Goal: Information Seeking & Learning: Learn about a topic

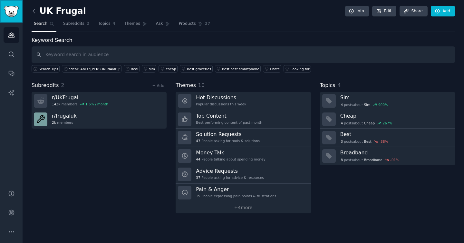
click at [11, 12] on img "Sidebar" at bounding box center [11, 11] width 15 height 11
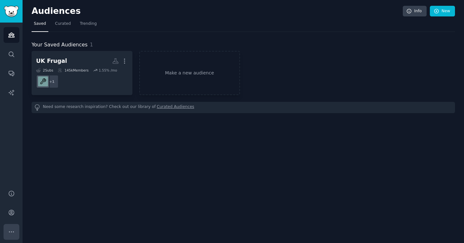
click at [10, 230] on icon "Sidebar" at bounding box center [11, 232] width 7 height 7
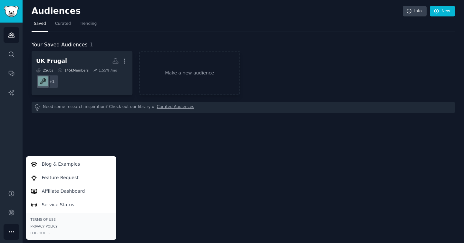
click at [165, 165] on div "Audiences Info New Saved Curated Trending Your Saved Audiences 1 UK Frugal More…" at bounding box center [244, 121] width 442 height 243
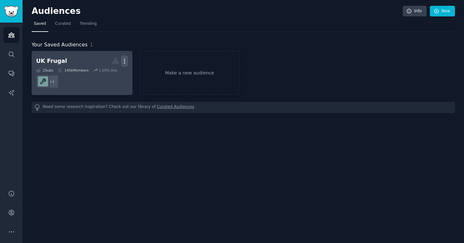
click at [124, 60] on icon "button" at bounding box center [124, 61] width 7 height 7
click at [109, 60] on p "View" at bounding box center [105, 63] width 11 height 7
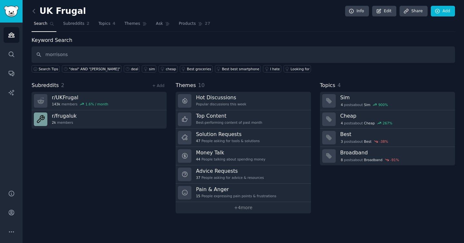
type input "morrisons"
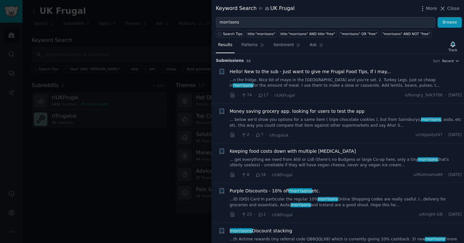
click at [280, 112] on span "Money saving grocery app. looking for users to test the app" at bounding box center [297, 111] width 135 height 7
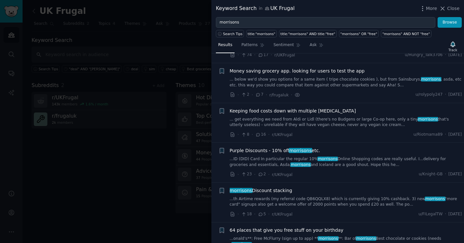
scroll to position [39, 0]
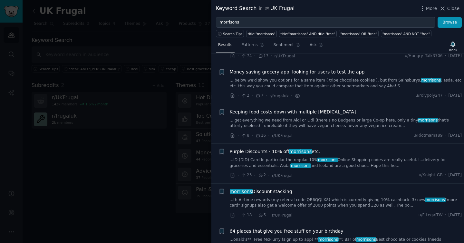
click at [248, 73] on span "Money saving grocery app. looking for users to test the app" at bounding box center [297, 72] width 135 height 7
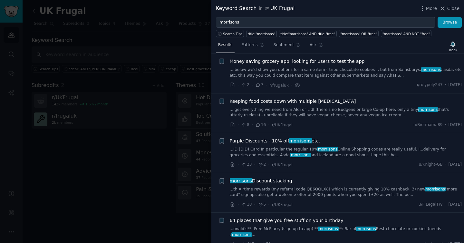
scroll to position [0, 0]
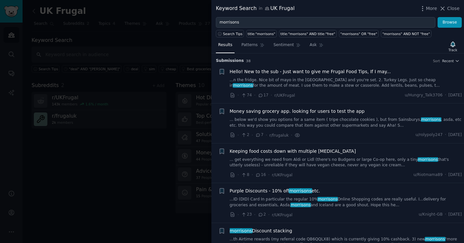
click at [306, 75] on div "Hello! New to the sub - Just want to give me Frugal Food Tips, If I may... ...n…" at bounding box center [346, 78] width 233 height 20
click at [305, 72] on span "Hello! New to the sub - Just want to give me Frugal Food Tips, If I may..." at bounding box center [310, 71] width 161 height 7
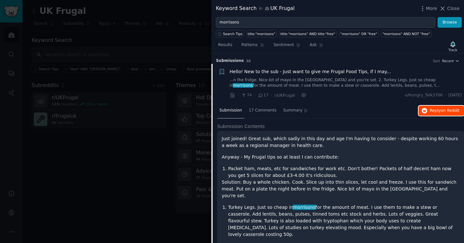
click at [433, 109] on span "Reply on Reddit" at bounding box center [445, 111] width 30 height 6
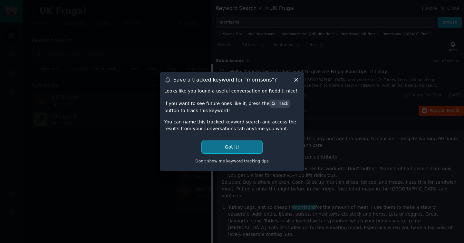
click at [233, 144] on button "Got it!" at bounding box center [232, 147] width 60 height 12
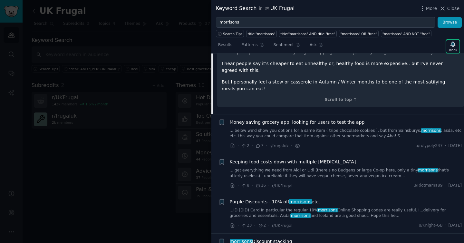
scroll to position [280, 0]
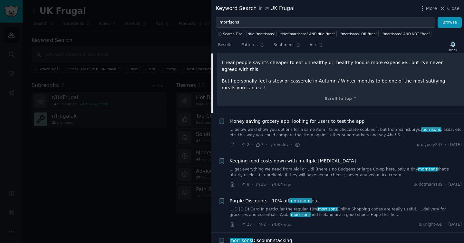
click at [286, 158] on span "Keeping food costs down with multiple allergies" at bounding box center [293, 161] width 126 height 7
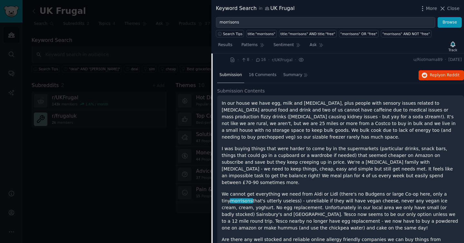
scroll to position [114, 0]
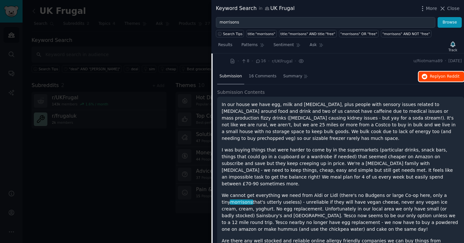
click at [440, 80] on button "Reply on Reddit" at bounding box center [441, 77] width 45 height 10
